Goal: Information Seeking & Learning: Learn about a topic

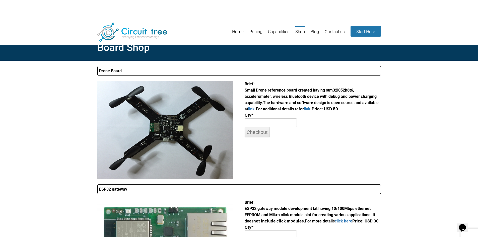
click at [195, 23] on header "Menu Skip to content Home Pricing Capabilities Shop Blog Contact us Start Here" at bounding box center [239, 32] width 478 height 25
click at [276, 29] on link "Capabilities" at bounding box center [279, 34] width 22 height 16
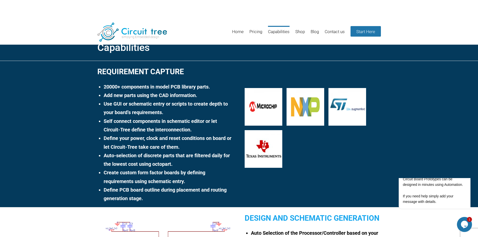
click at [336, 164] on div at bounding box center [313, 115] width 136 height 109
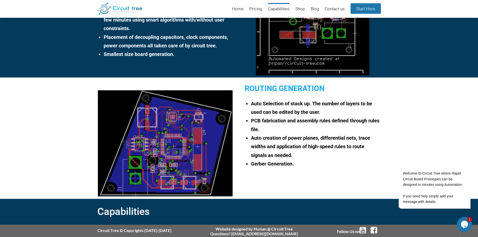
scroll to position [384, 0]
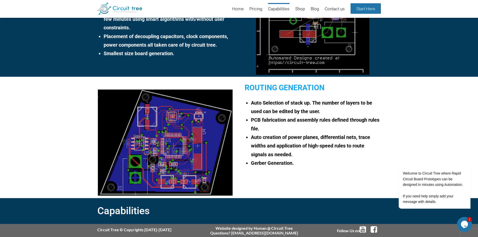
click at [254, 119] on li "PCB fabrication and assembly rules defined through rules file." at bounding box center [316, 124] width 130 height 17
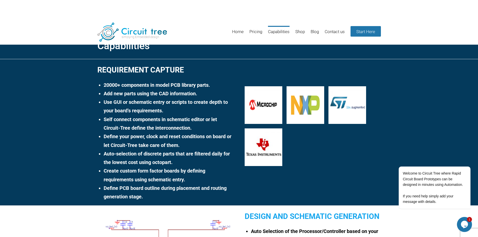
scroll to position [0, 0]
